Goal: Task Accomplishment & Management: Manage account settings

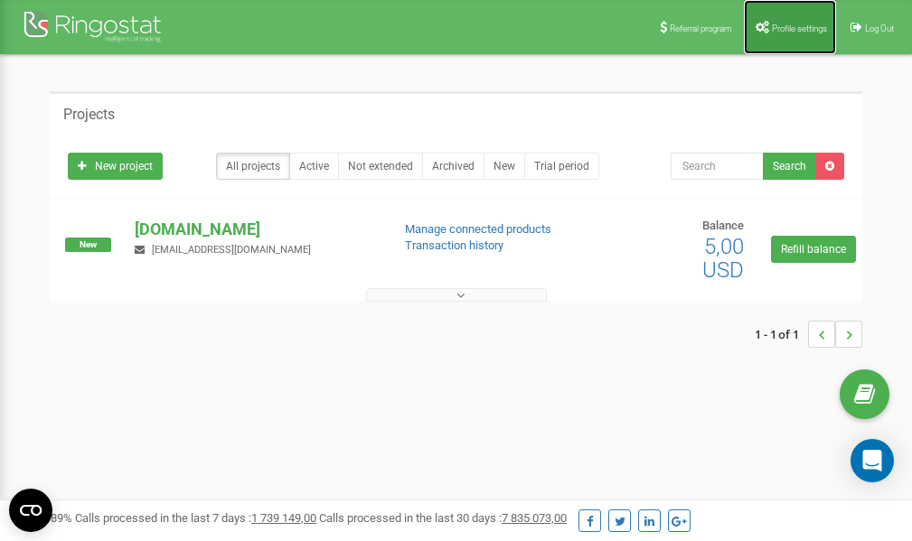
click at [791, 30] on span "Profile settings" at bounding box center [799, 28] width 55 height 10
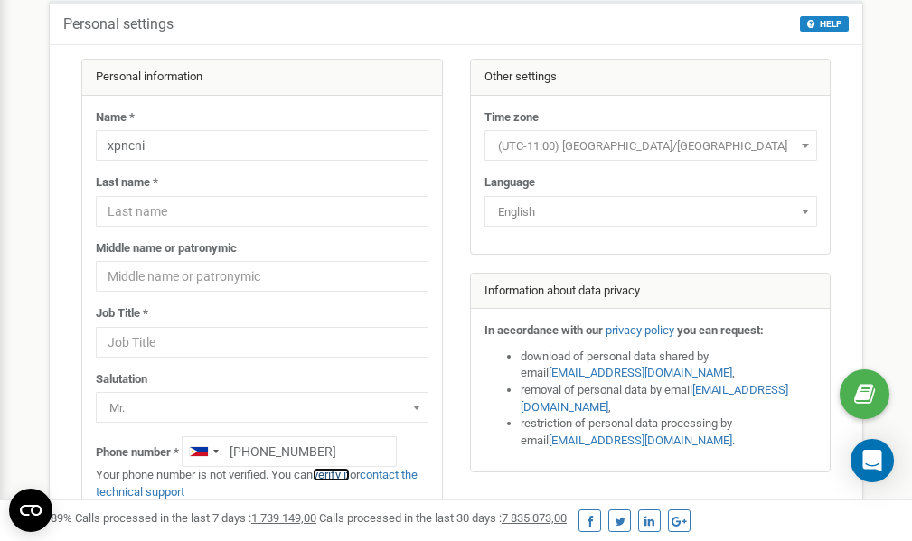
click at [343, 475] on link "verify it" at bounding box center [331, 475] width 37 height 14
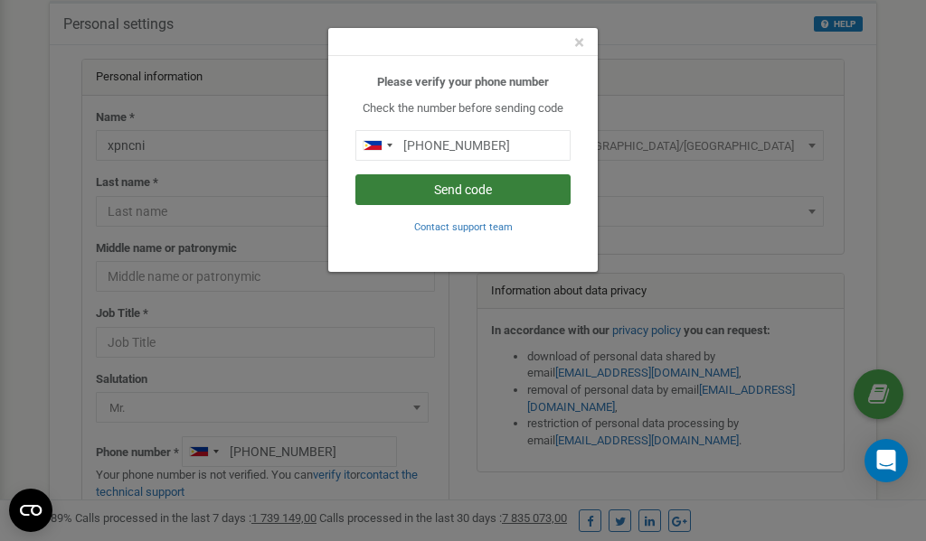
click at [487, 185] on button "Send code" at bounding box center [462, 189] width 215 height 31
